Goal: Use online tool/utility: Use online tool/utility

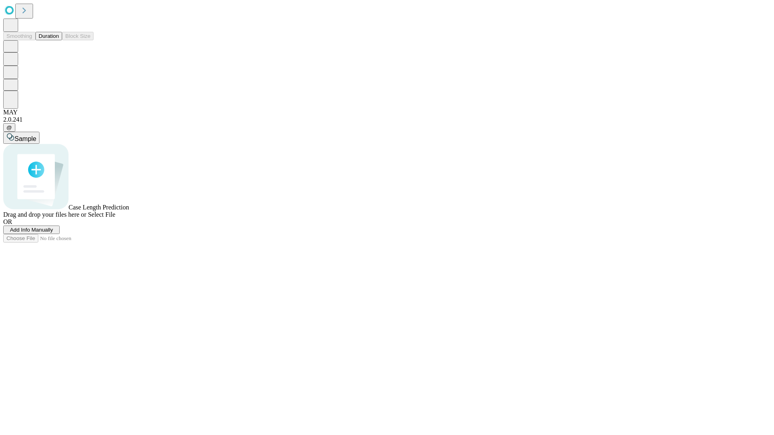
click at [59, 40] on button "Duration" at bounding box center [48, 36] width 27 height 8
click at [115, 218] on span "Select File" at bounding box center [101, 214] width 27 height 7
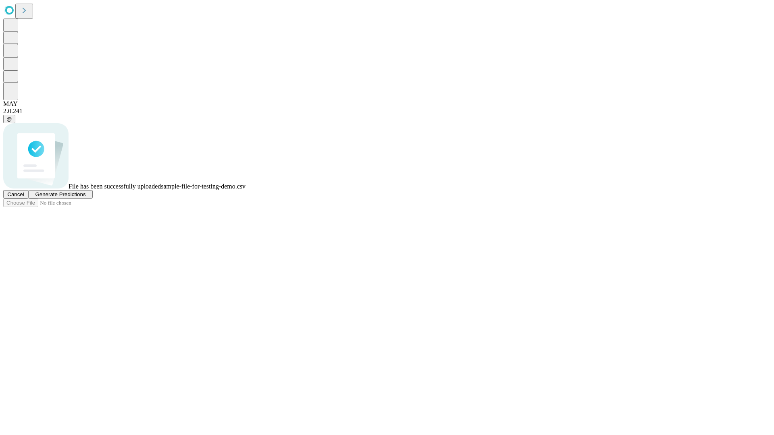
click at [85, 198] on span "Generate Predictions" at bounding box center [60, 195] width 50 height 6
